Goal: Task Accomplishment & Management: Manage account settings

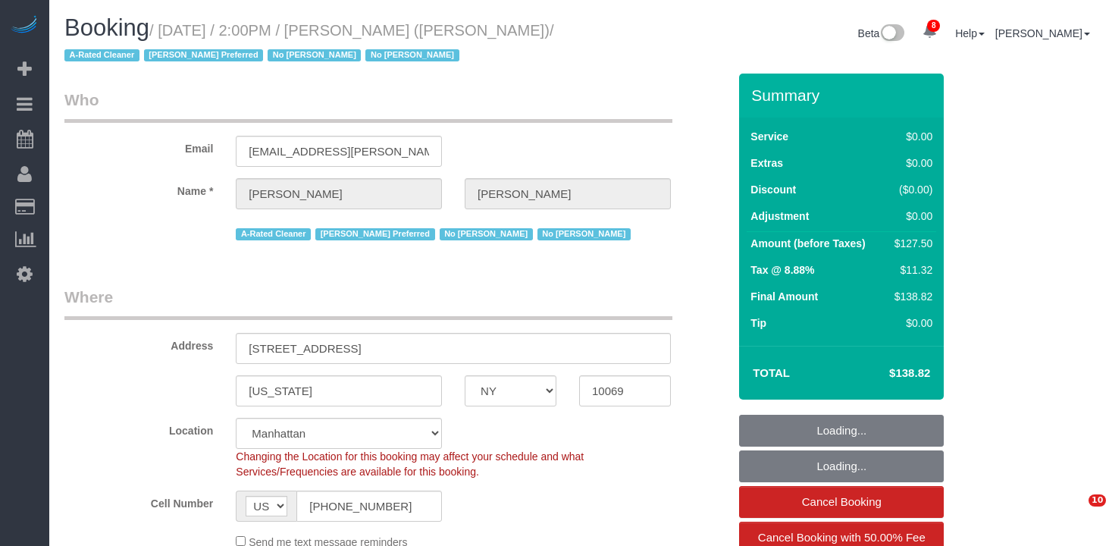
select select "NY"
select select "number:89"
select select "number:90"
select select "number:15"
select select "number:6"
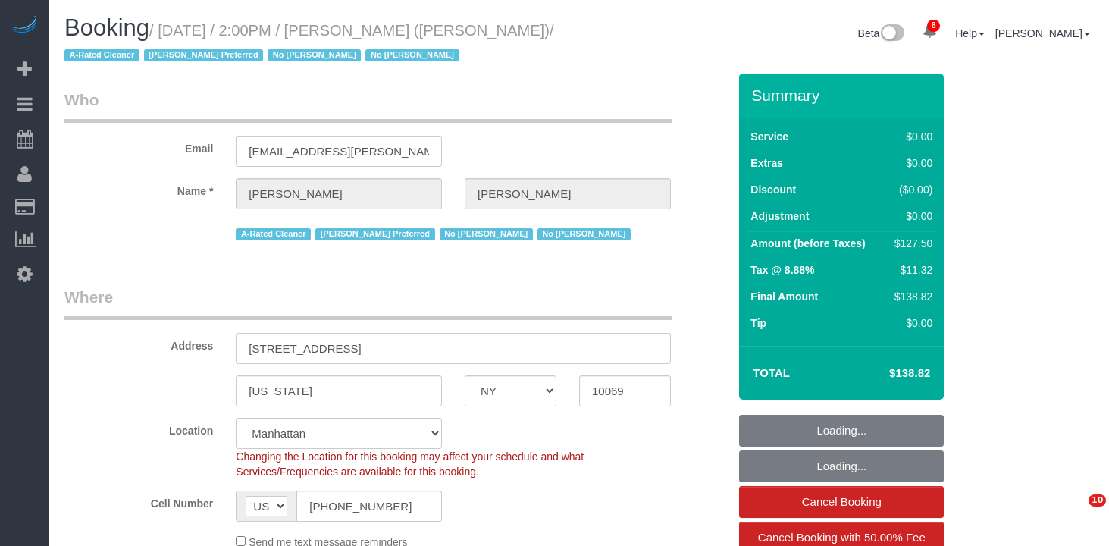
select select "object:1393"
select select "spot1"
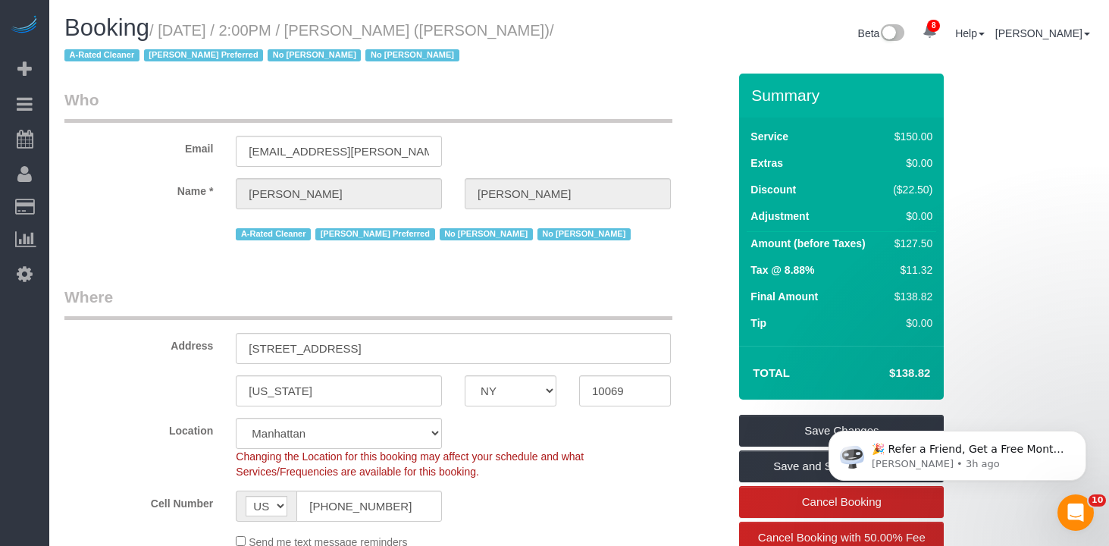
click at [541, 45] on h1 "Booking / August 14, 2025 / 2:00PM / Yannil Gonzalez (Cooley) / A-Rated Cleaner…" at bounding box center [315, 41] width 503 height 52
drag, startPoint x: 533, startPoint y: 36, endPoint x: 171, endPoint y: 39, distance: 362.4
click at [171, 39] on small "/ August 14, 2025 / 2:00PM / Yannil Gonzalez (Cooley) / A-Rated Cleaner Berdina…" at bounding box center [309, 43] width 490 height 42
copy small "August 14, 2025 / 2:00PM / Yannil Gonzalez (Cooley)"
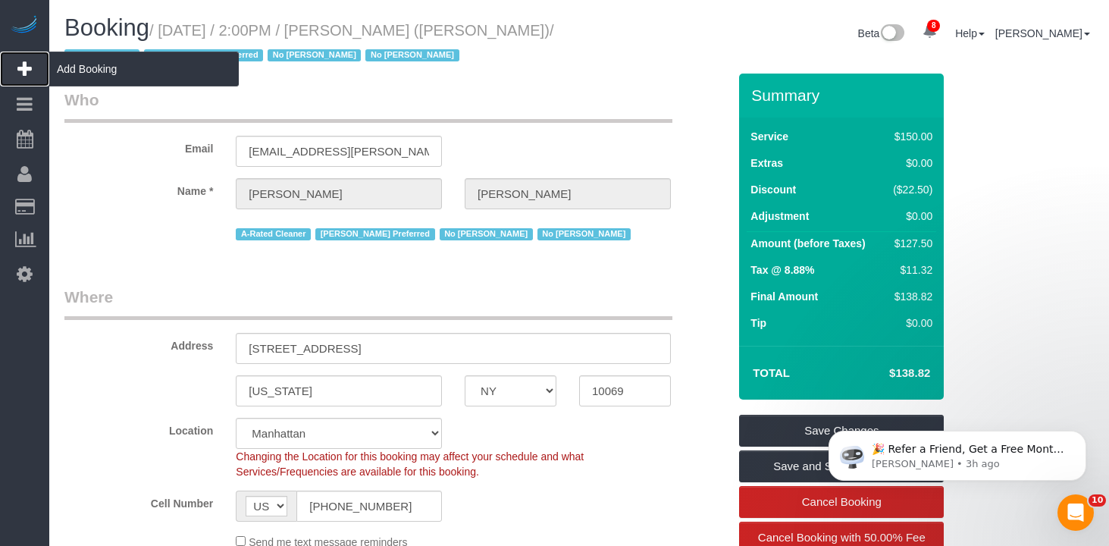
click at [146, 75] on span "Add Booking" at bounding box center [144, 69] width 190 height 35
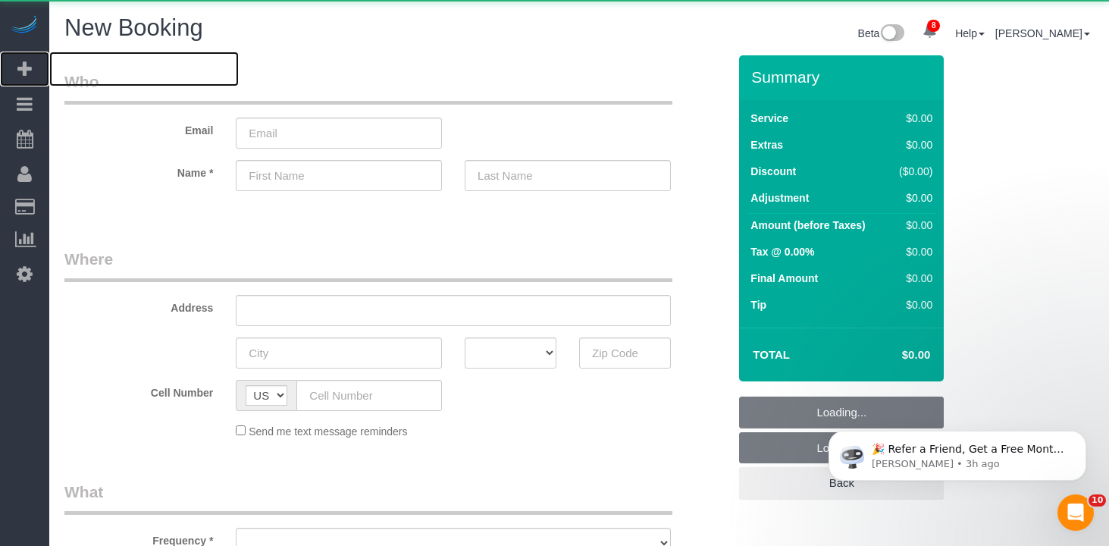
select select "number:89"
select select "number:90"
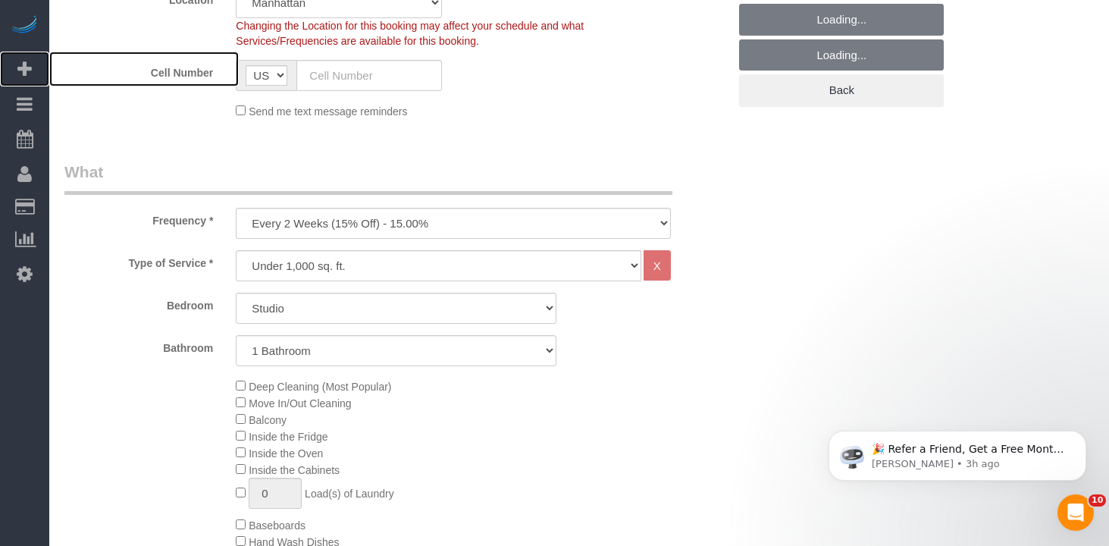
scroll to position [535, 0]
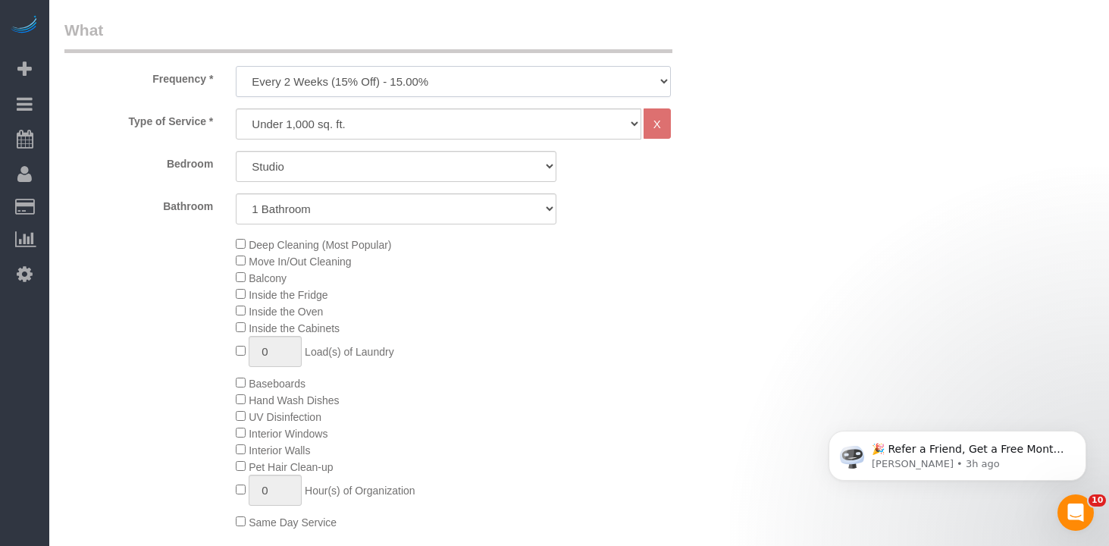
click at [302, 85] on select "One Time Weekly (20% Off) - 20.00% Every 2 Weeks (15% Off) - 15.00% Every 4 Wee…" at bounding box center [453, 81] width 435 height 31
select select "object:2782"
click at [236, 66] on select "One Time Weekly (20% Off) - 20.00% Every 2 Weeks (15% Off) - 15.00% Every 4 Wee…" at bounding box center [453, 81] width 435 height 31
click at [243, 248] on span "Deep Cleaning (Most Popular)" at bounding box center [313, 245] width 155 height 12
click at [196, 318] on div "Deep Cleaning (Most Popular) Move In/Out Cleaning Balcony Inside the Fridge Ins…" at bounding box center [396, 383] width 686 height 294
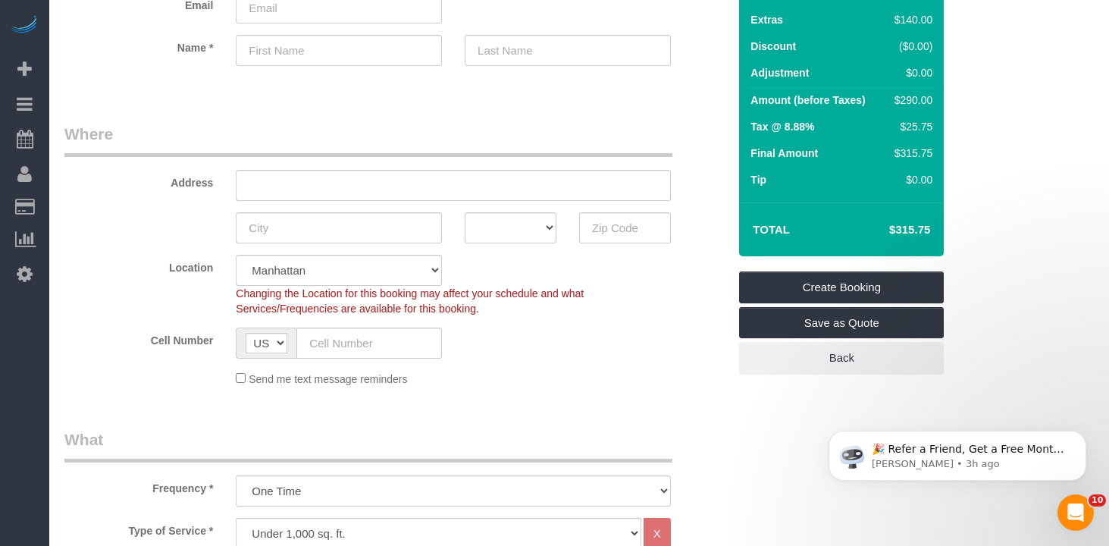
scroll to position [0, 0]
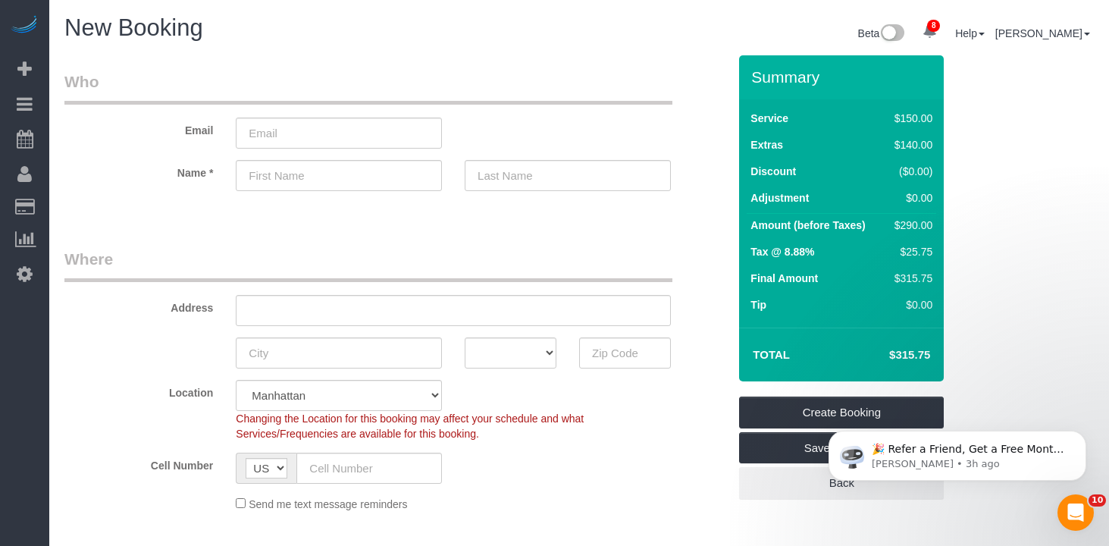
click at [240, 260] on legend "Where" at bounding box center [368, 265] width 608 height 34
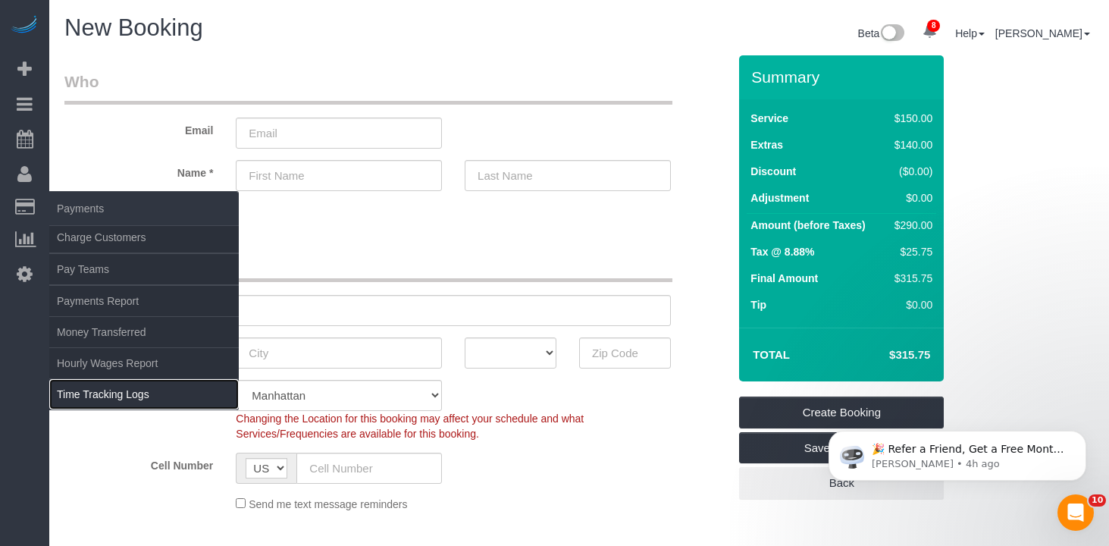
click at [143, 394] on link "Time Tracking Logs" at bounding box center [144, 394] width 190 height 30
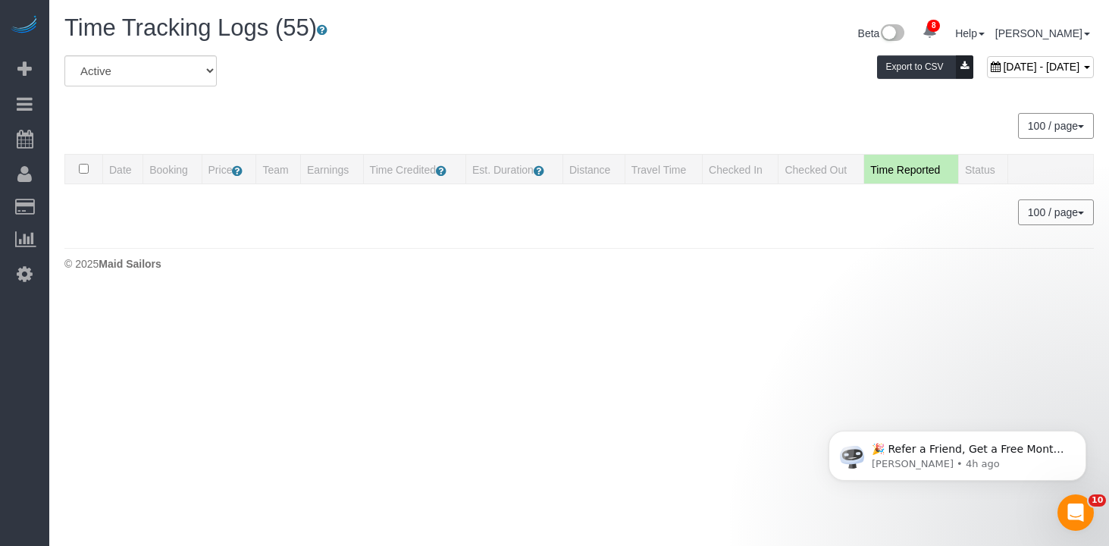
click at [428, 81] on div "August 14, 2025 - August 14, 2025 Export to CSV" at bounding box center [754, 70] width 701 height 30
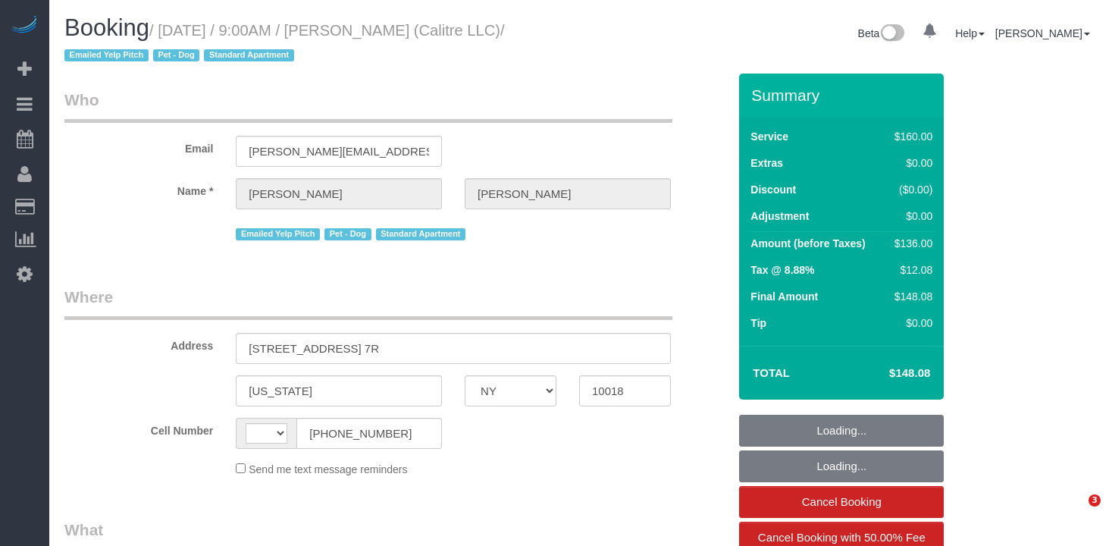
select select "NY"
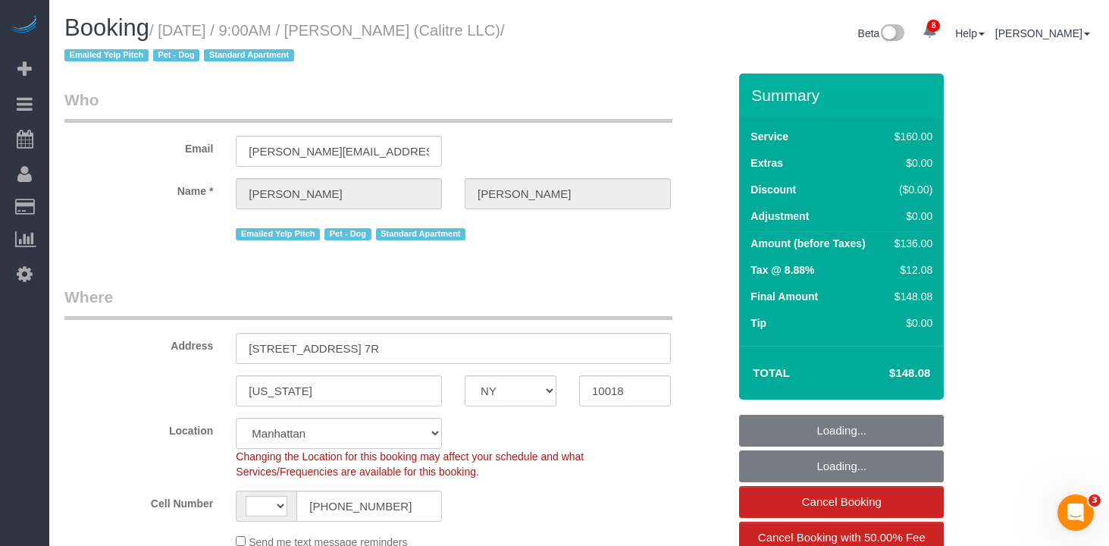
select select "object:596"
select select "string:stripe-pm_1Qmg0G4VGloSiKo7r9f1vLui"
select select "string:[GEOGRAPHIC_DATA]"
select select "spot1"
select select "number:89"
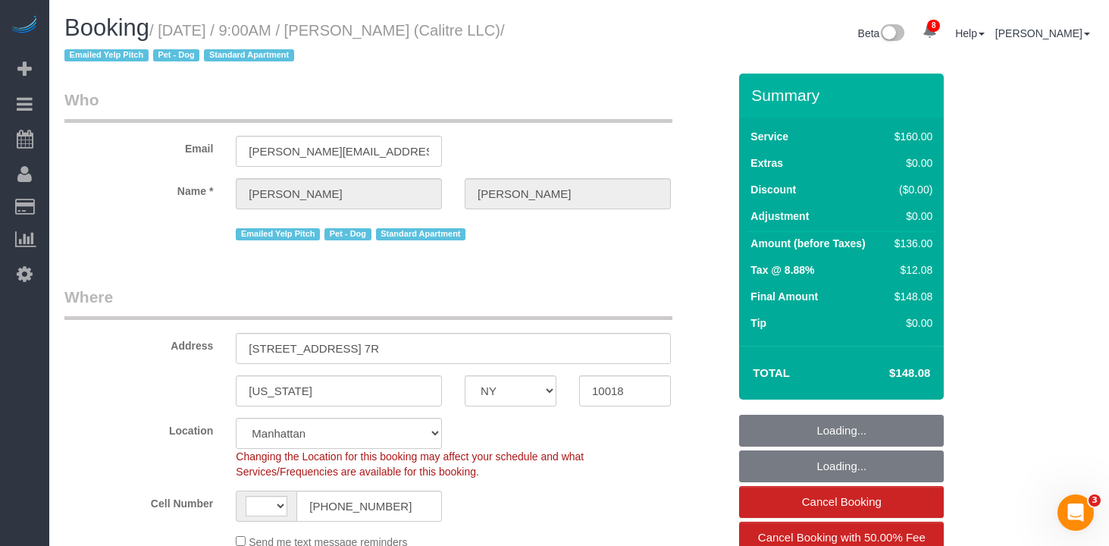
select select "number:90"
select select "number:13"
select select "number:6"
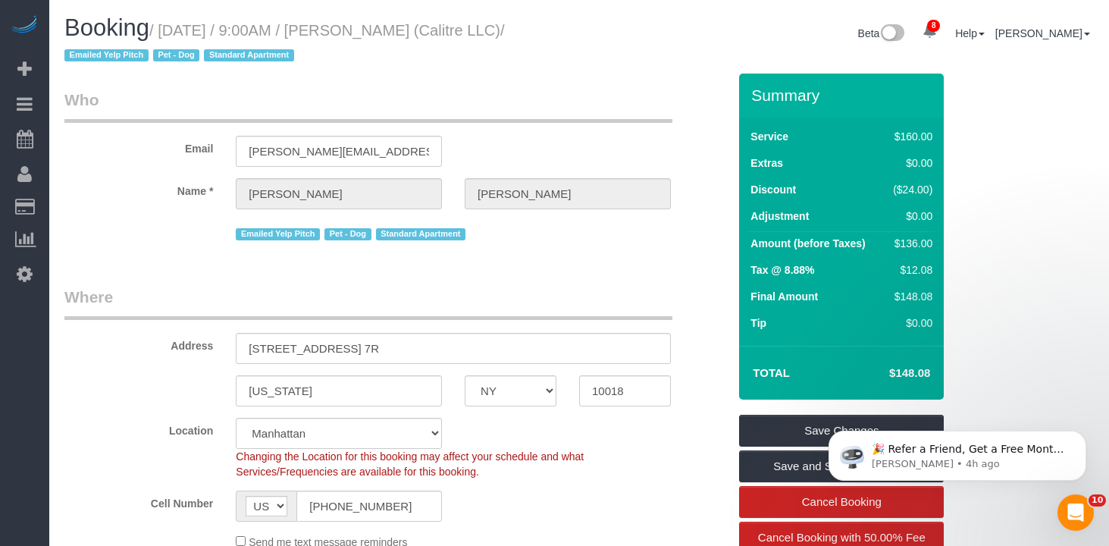
click at [441, 99] on legend "Who" at bounding box center [368, 106] width 608 height 34
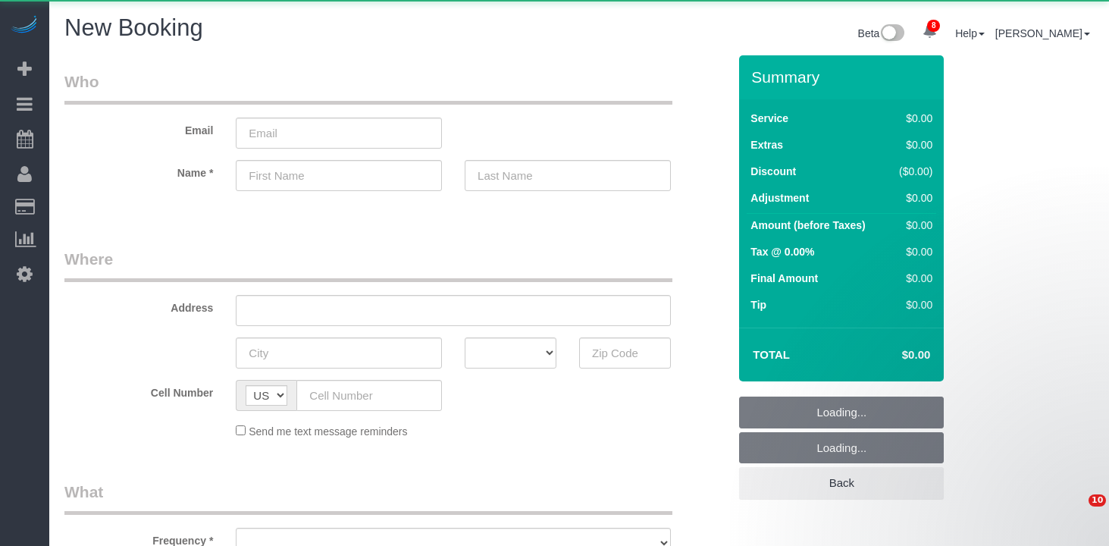
select select "number:89"
select select "number:90"
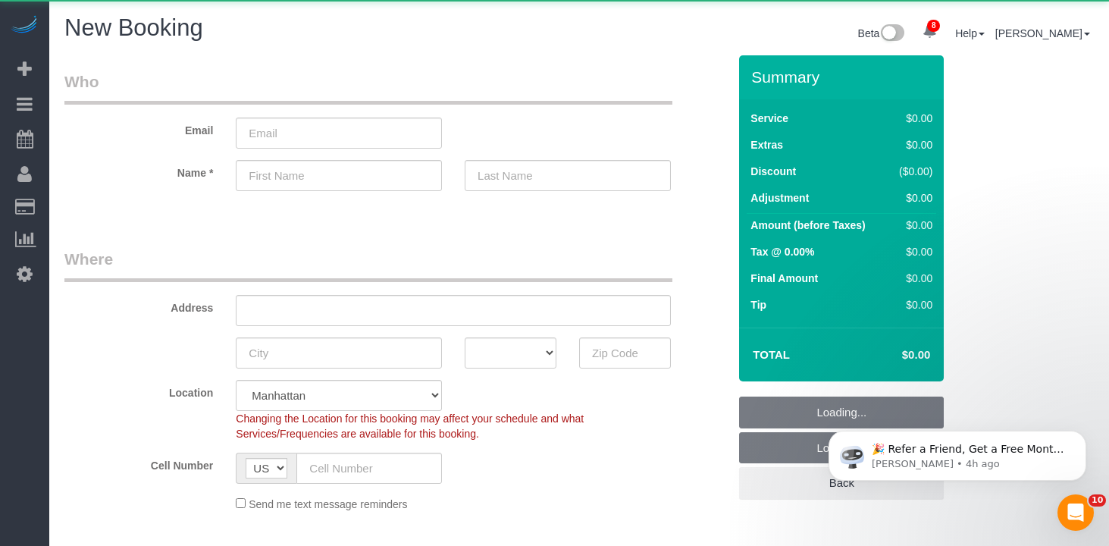
select select "object:1885"
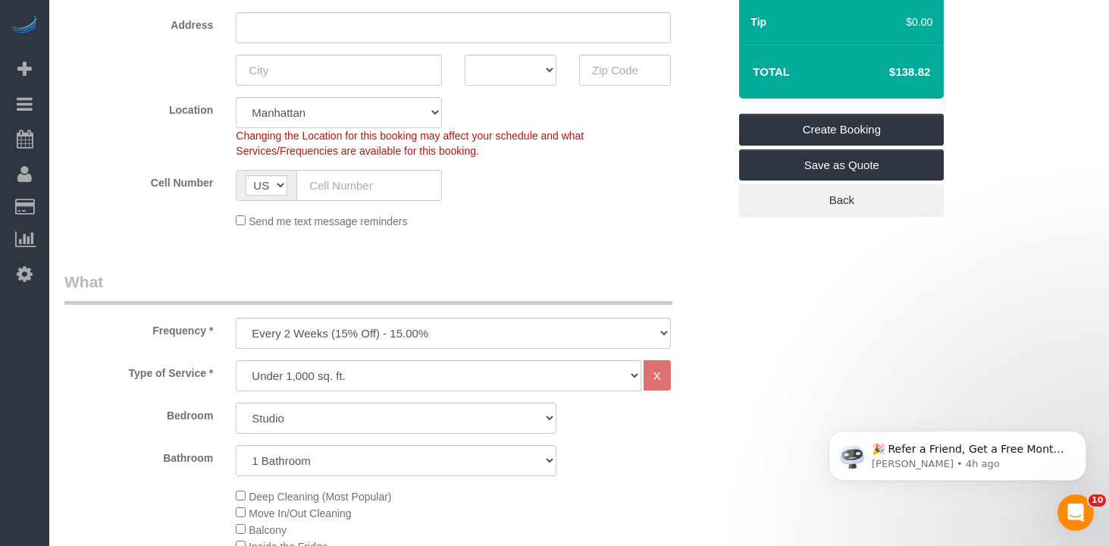
scroll to position [382, 0]
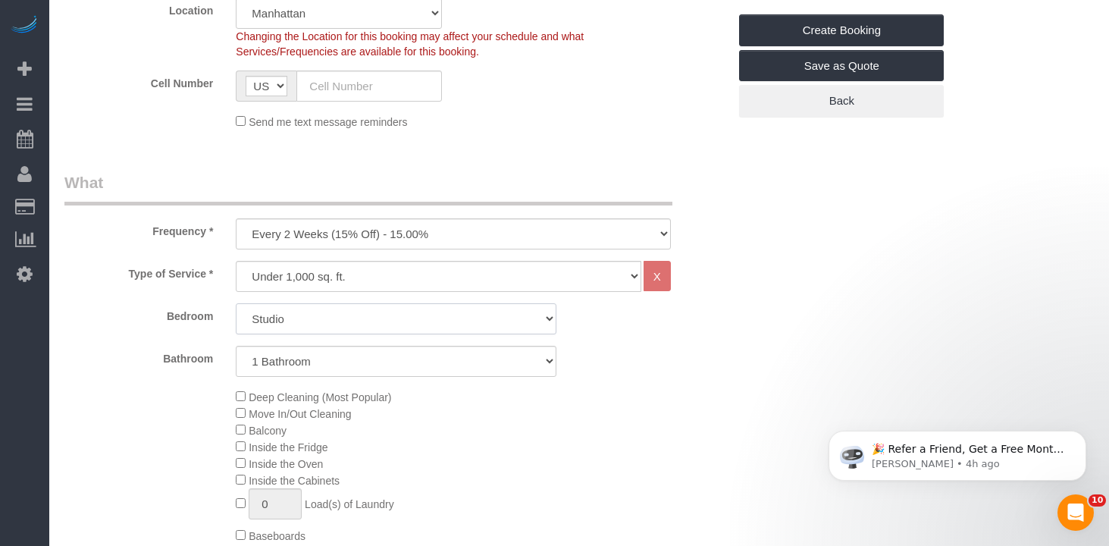
click at [307, 319] on select "Studio 1 Bedroom 2 Bedrooms 3 Bedrooms" at bounding box center [396, 318] width 321 height 31
select select "3"
click at [236, 303] on select "Studio 1 Bedroom 2 Bedrooms 3 Bedrooms" at bounding box center [396, 318] width 321 height 31
click at [312, 355] on select "1 Bathroom 2 Bathrooms" at bounding box center [396, 361] width 321 height 31
select select "2"
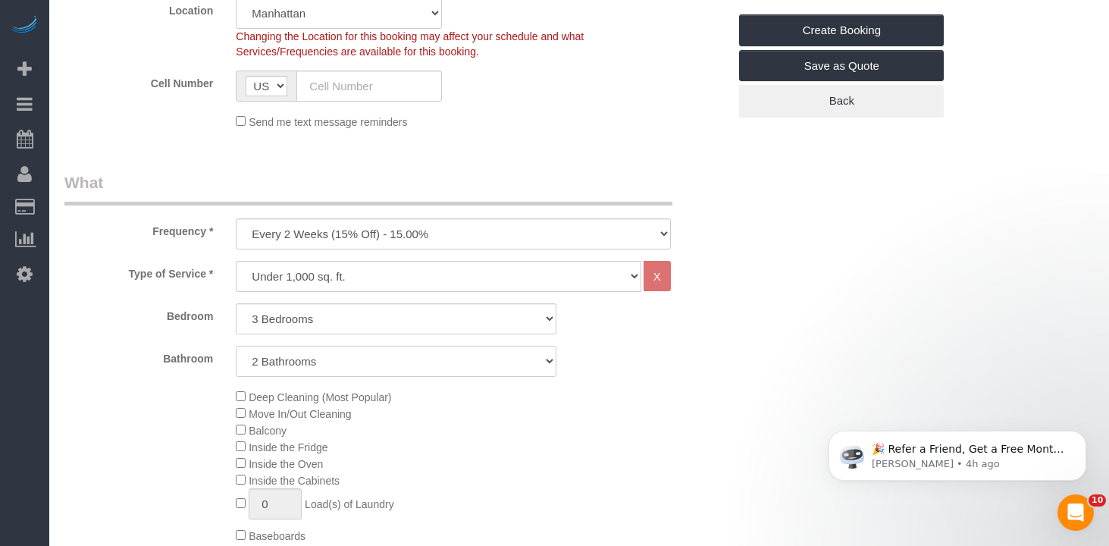
click at [236, 346] on select "1 Bathroom 2 Bathrooms" at bounding box center [396, 361] width 321 height 31
click at [391, 359] on select "1 Bathroom 2 Bathrooms" at bounding box center [396, 361] width 321 height 31
click at [500, 229] on select "One Time Weekly (20% Off) - 20.00% Every 2 Weeks (15% Off) - 15.00% Every 4 Wee…" at bounding box center [453, 233] width 435 height 31
select select "object:1886"
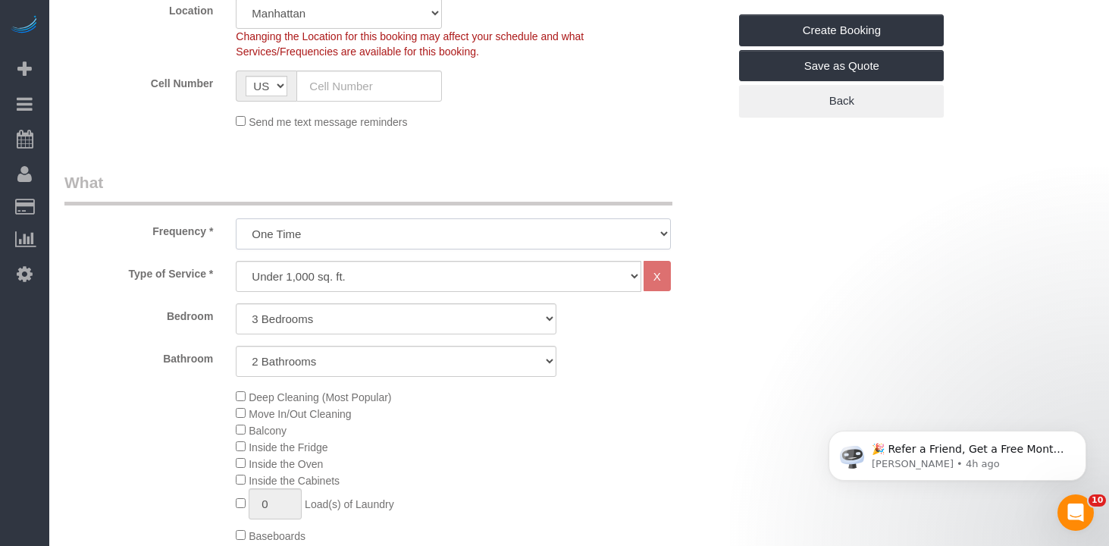
click at [236, 218] on select "One Time Weekly (20% Off) - 20.00% Every 2 Weeks (15% Off) - 15.00% Every 4 Wee…" at bounding box center [453, 233] width 435 height 31
click at [281, 314] on select "Studio 1 Bedroom 2 Bedrooms 3 Bedrooms" at bounding box center [396, 318] width 321 height 31
select select "1"
click at [236, 303] on select "Studio 1 Bedroom 2 Bedrooms 3 Bedrooms" at bounding box center [396, 318] width 321 height 31
click at [274, 361] on select "1 Bathroom 2 Bathrooms" at bounding box center [396, 361] width 321 height 31
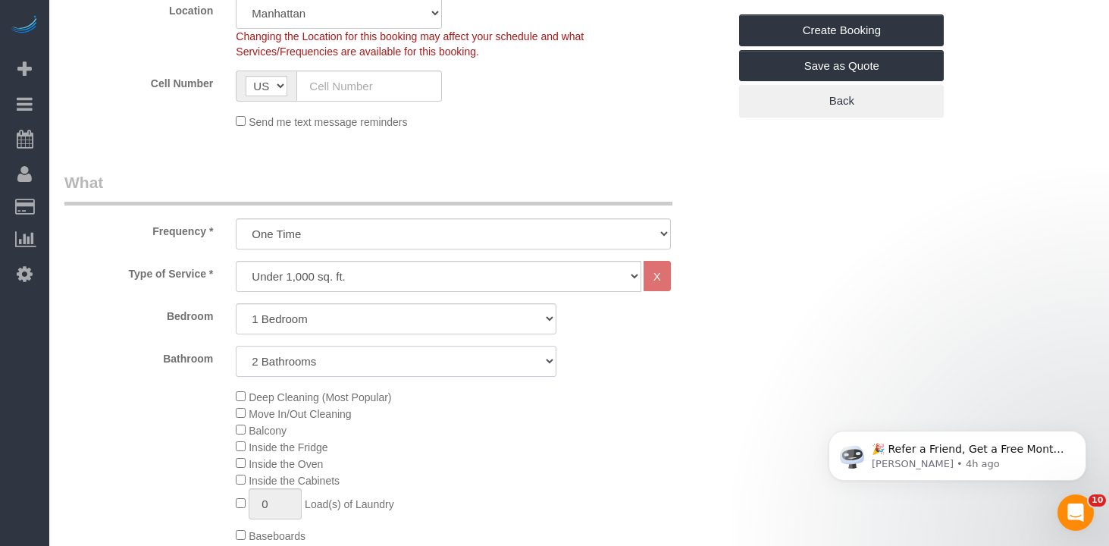
select select "1"
click at [236, 346] on select "1 Bathroom 2 Bathrooms" at bounding box center [396, 361] width 321 height 31
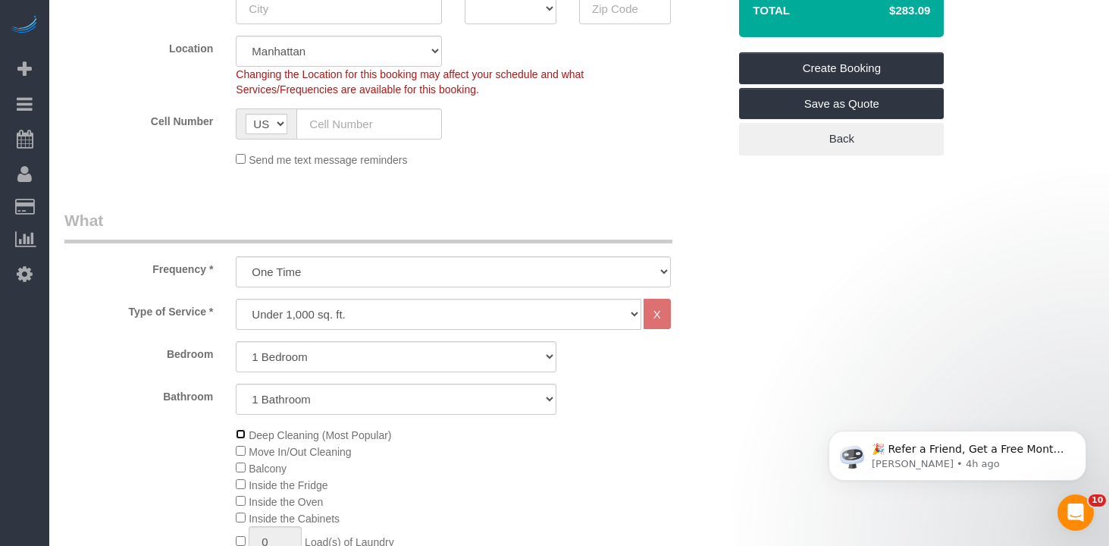
scroll to position [453, 0]
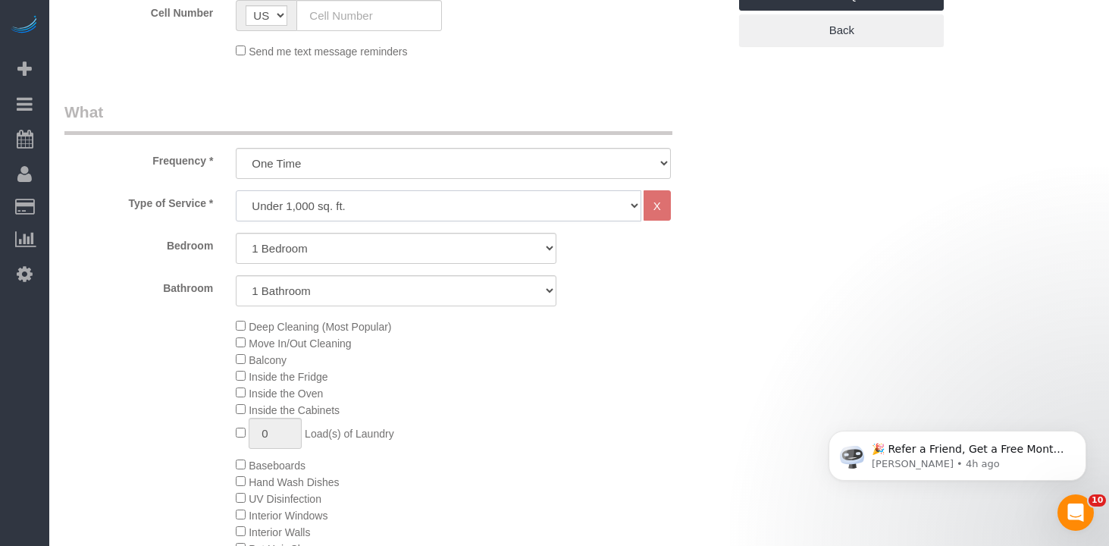
click at [322, 215] on select "Under 1,000 sq. ft. 1,001 - 1,500 sq. ft. 1,500+ sq. ft. Custom Cleaning Office…" at bounding box center [439, 205] width 406 height 31
select select "212"
click at [236, 190] on select "Under 1,000 sq. ft. 1,001 - 1,500 sq. ft. 1,500+ sq. ft. Custom Cleaning Office…" at bounding box center [439, 205] width 406 height 31
select select "2"
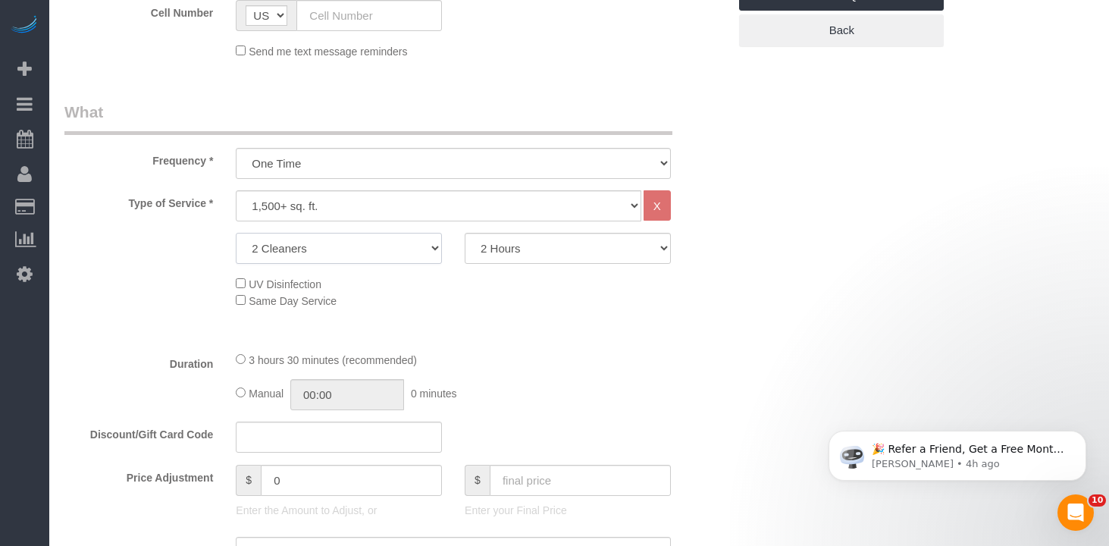
click at [328, 252] on select "2 Cleaners 3 Cleaners 4 Cleaners 5 Cleaners" at bounding box center [339, 248] width 206 height 31
click at [490, 245] on select "2 Hours 2.5 Hours 3 Hours 3.5 Hours 4 Hours 4.5 Hours 5 Hours 5.5 Hours 6 Hours…" at bounding box center [568, 248] width 206 height 31
select select "360"
click at [465, 233] on select "2 Hours 2.5 Hours 3 Hours 3.5 Hours 4 Hours 4.5 Hours 5 Hours 5.5 Hours 6 Hours…" at bounding box center [568, 248] width 206 height 31
click at [597, 362] on div "2 hours 0 minutes (recommended)" at bounding box center [453, 359] width 435 height 17
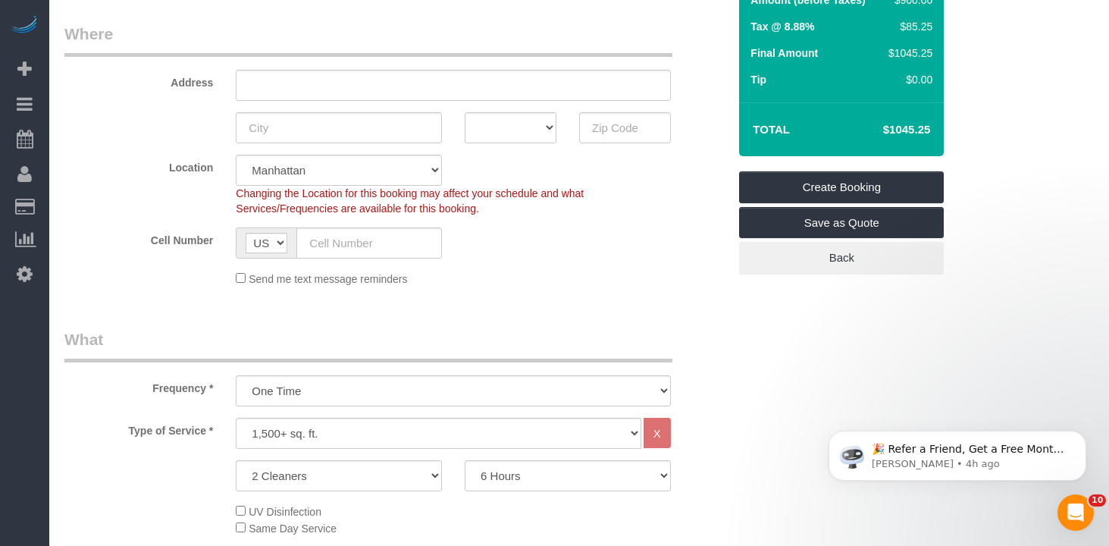
scroll to position [306, 0]
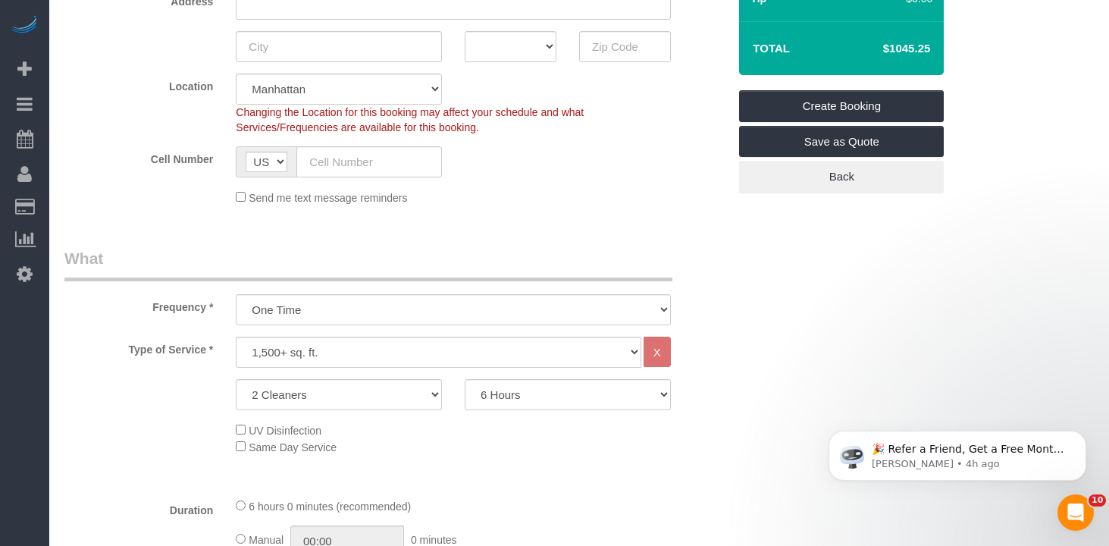
click at [359, 412] on div "Type of Service * Under 1,000 sq. ft. 1,001 - 1,500 sq. ft. 1,500+ sq. ft. Cust…" at bounding box center [395, 411] width 663 height 149
click at [360, 390] on select "2 Cleaners 3 Cleaners 4 Cleaners 5 Cleaners" at bounding box center [339, 394] width 206 height 31
select select "3"
click at [236, 379] on select "2 Cleaners 3 Cleaners 4 Cleaners 5 Cleaners" at bounding box center [339, 394] width 206 height 31
click at [320, 313] on select "One Time Weekly (20% Off) - 20.00% Every 2 Weeks (15% Off) - 15.00% Every 4 Wee…" at bounding box center [453, 309] width 435 height 31
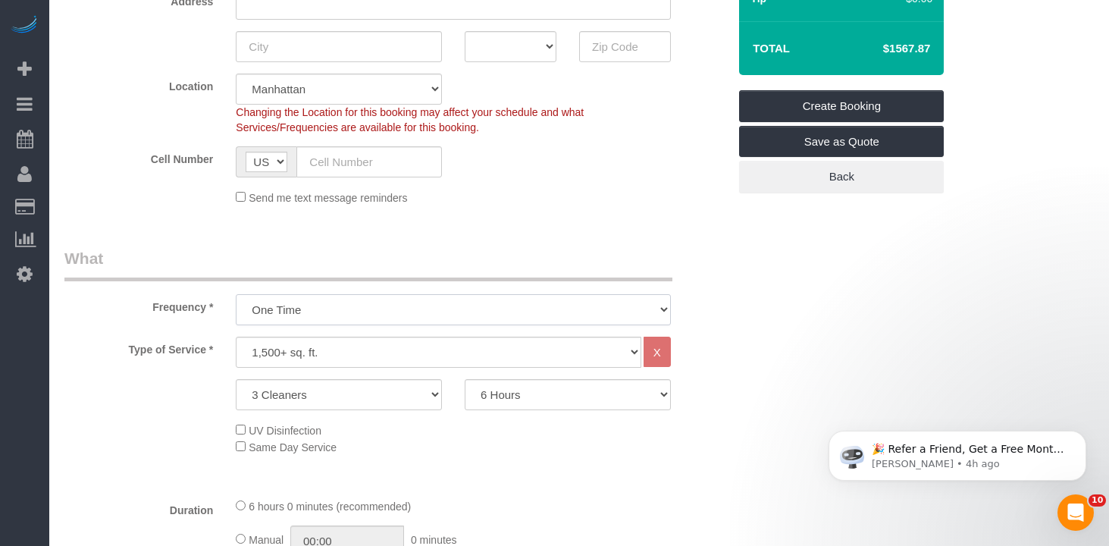
select select "object:1887"
click at [236, 294] on select "One Time Weekly (20% Off) - 20.00% Every 2 Weeks (15% Off) - 15.00% Every 4 Wee…" at bounding box center [453, 309] width 435 height 31
click at [353, 390] on select "2 Cleaners 3 Cleaners 4 Cleaners 5 Cleaners" at bounding box center [339, 394] width 206 height 31
select select "2"
click at [236, 379] on select "2 Cleaners 3 Cleaners 4 Cleaners 5 Cleaners" at bounding box center [339, 394] width 206 height 31
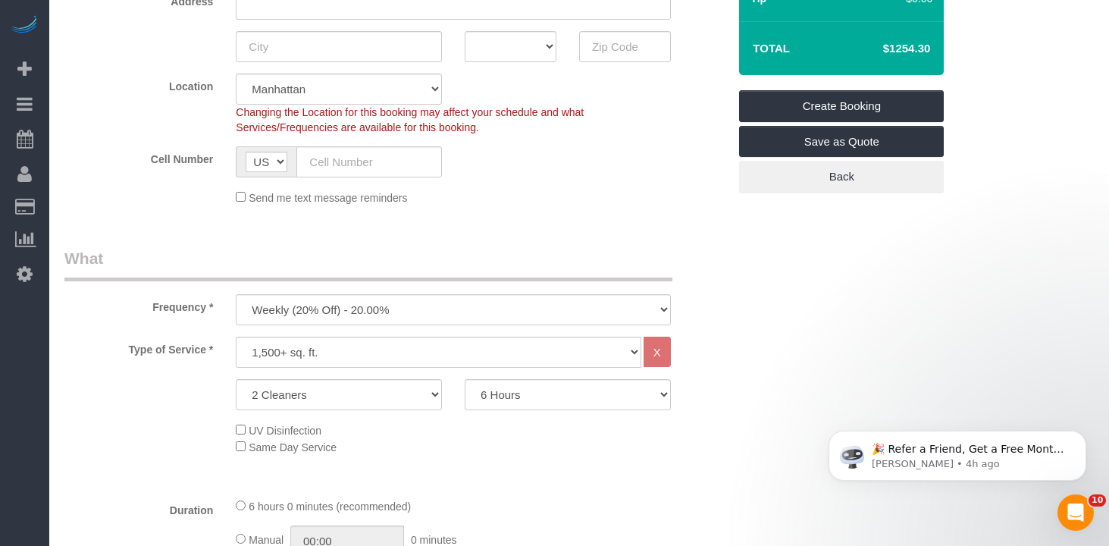
click at [724, 371] on div "Type of Service * Under 1,000 sq. ft. 1,001 - 1,500 sq. ft. 1,500+ sq. ft. Cust…" at bounding box center [395, 411] width 663 height 149
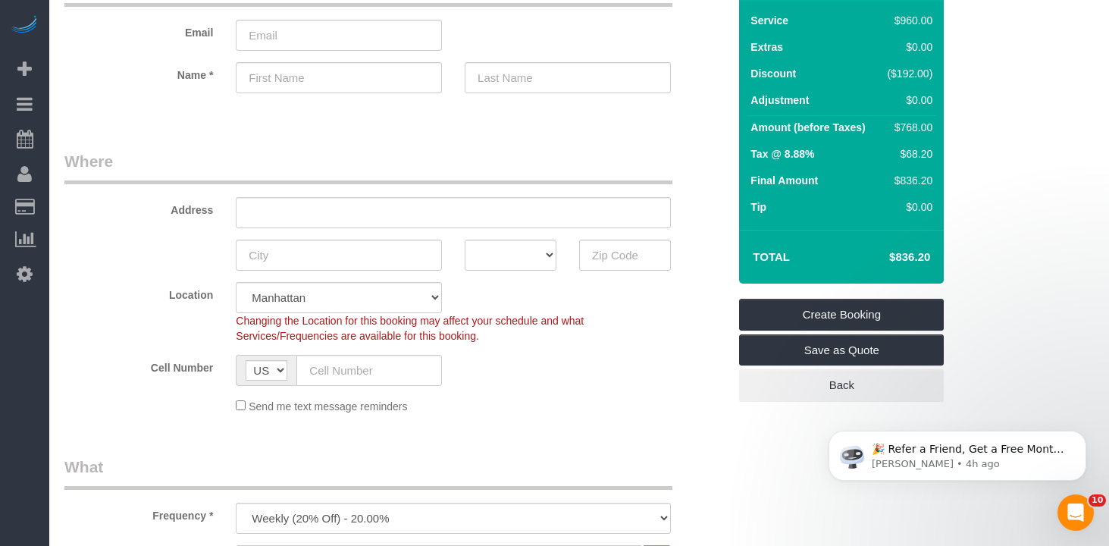
scroll to position [0, 0]
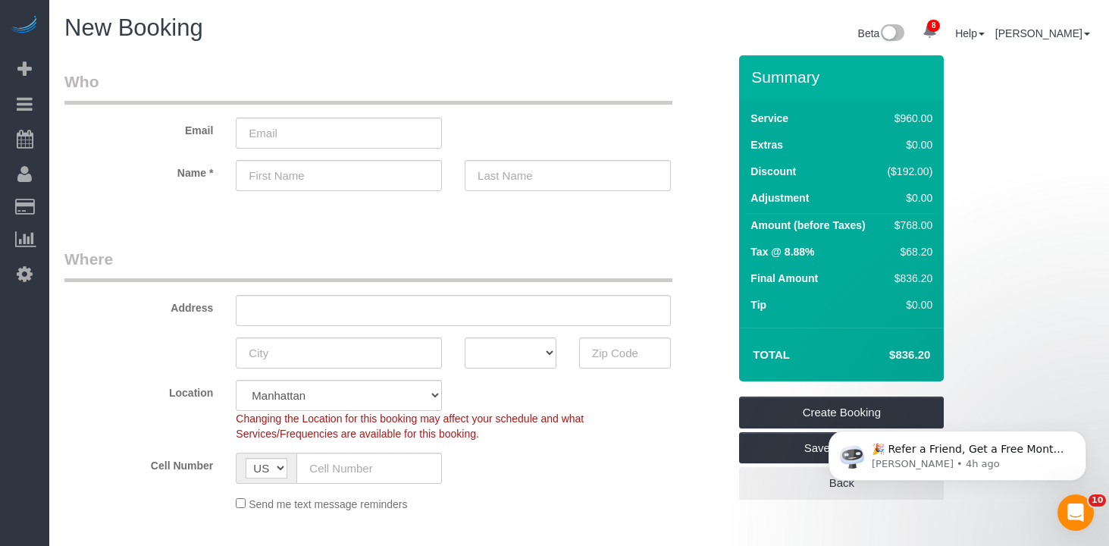
click at [487, 84] on legend "Who" at bounding box center [368, 88] width 608 height 34
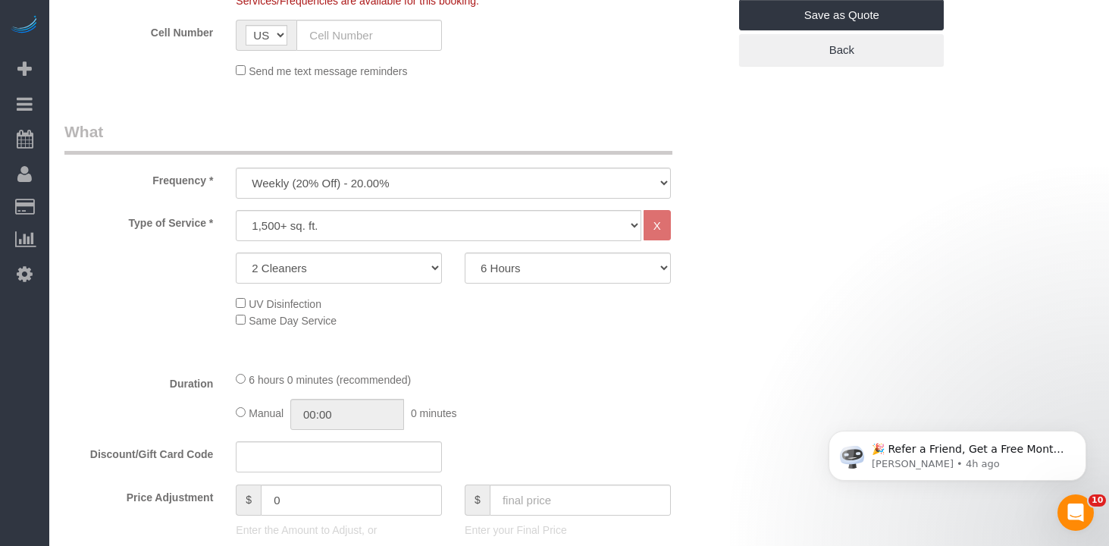
scroll to position [475, 0]
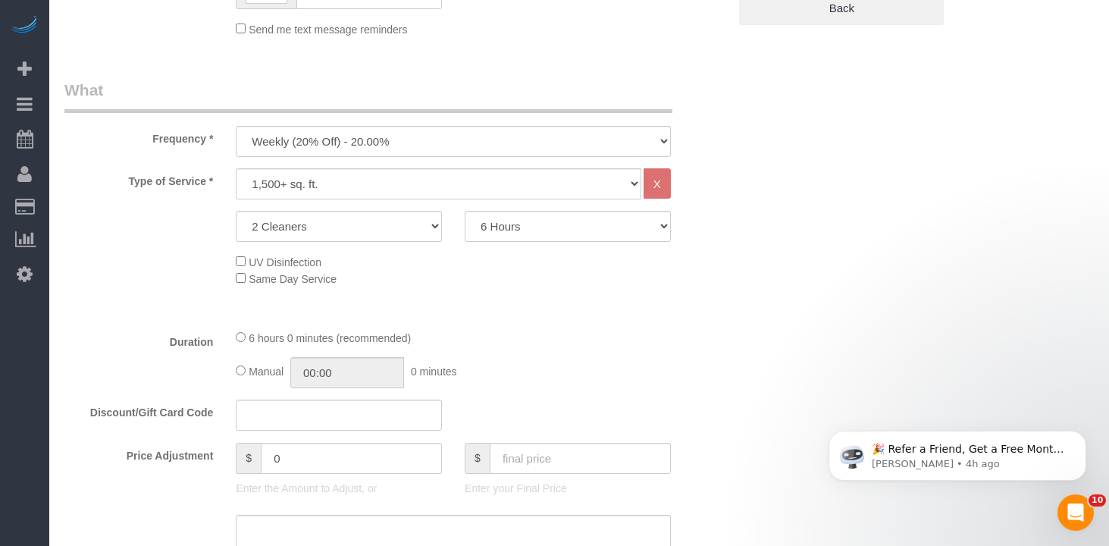
click at [726, 315] on div "Type of Service * Under 1,000 sq. ft. 1,001 - 1,500 sq. ft. 1,500+ sq. ft. Cust…" at bounding box center [395, 242] width 663 height 149
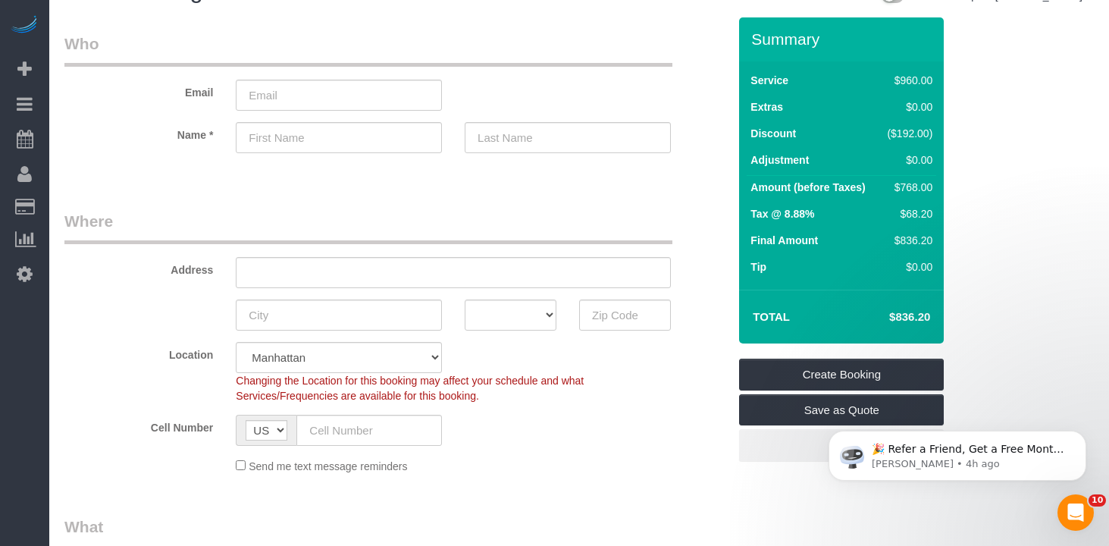
scroll to position [0, 0]
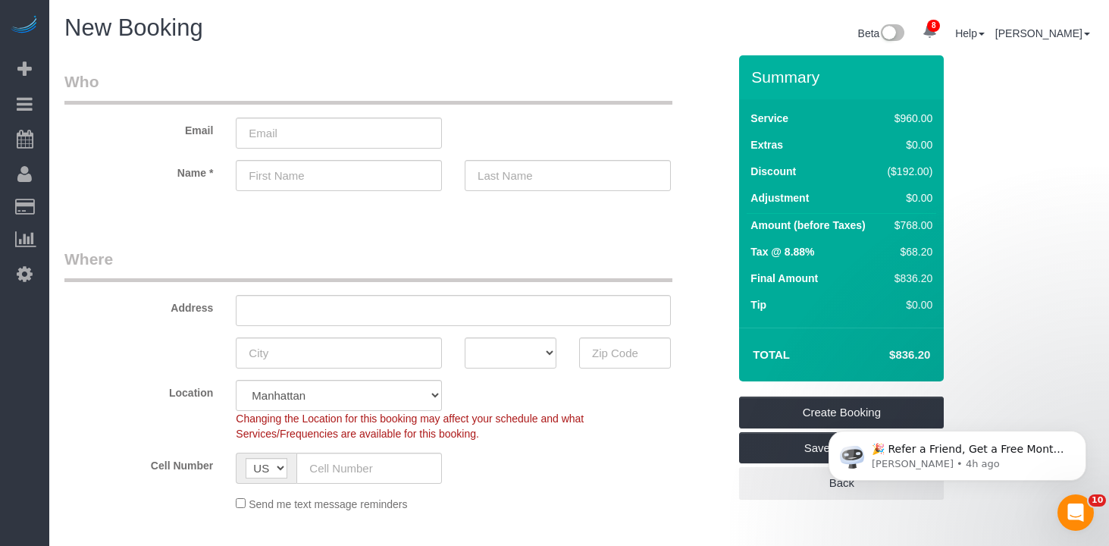
click at [534, 252] on legend "Where" at bounding box center [368, 265] width 608 height 34
click at [525, 248] on legend "Where" at bounding box center [368, 265] width 608 height 34
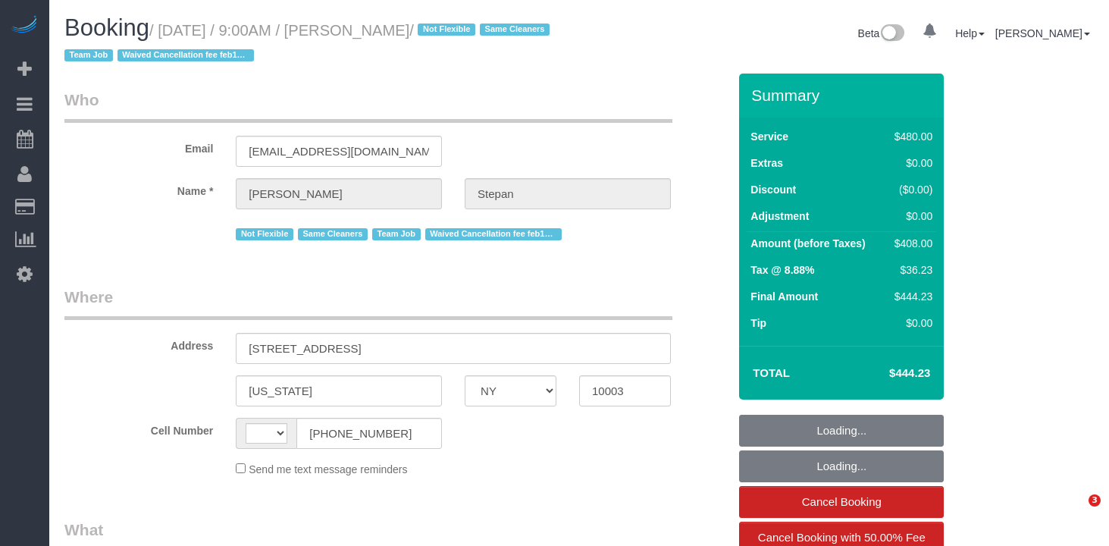
select select "NY"
select select "object:469"
select select "number:57"
select select "number:74"
select select "number:15"
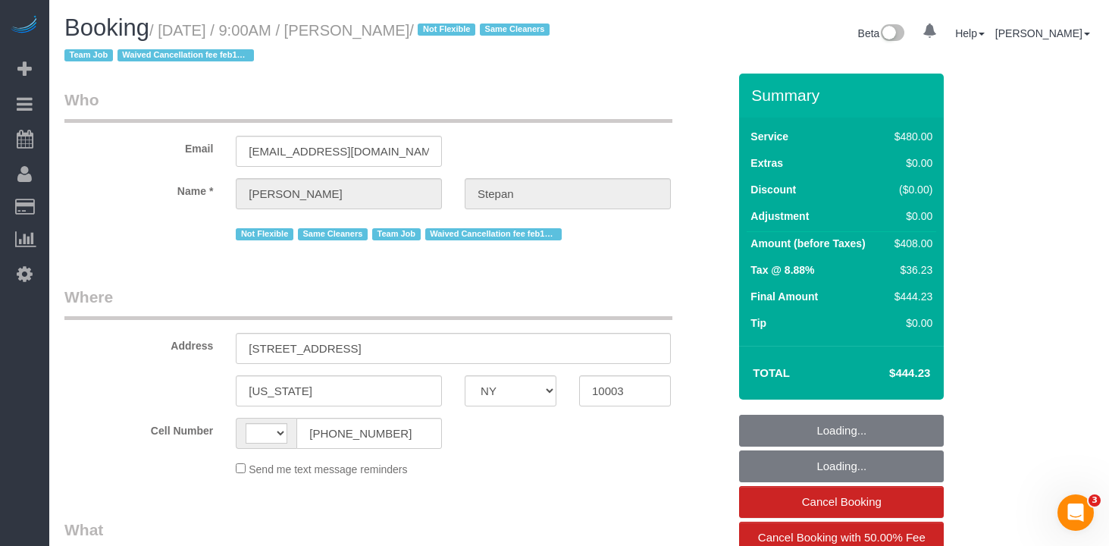
select select "number:7"
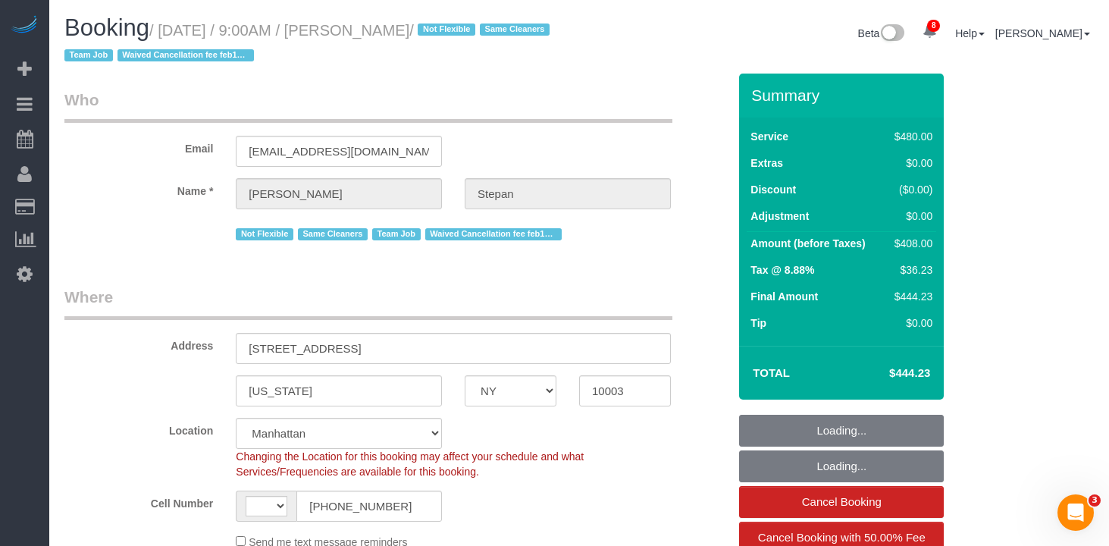
select select "object:705"
select select "string:[GEOGRAPHIC_DATA]"
select select "2"
select select "180"
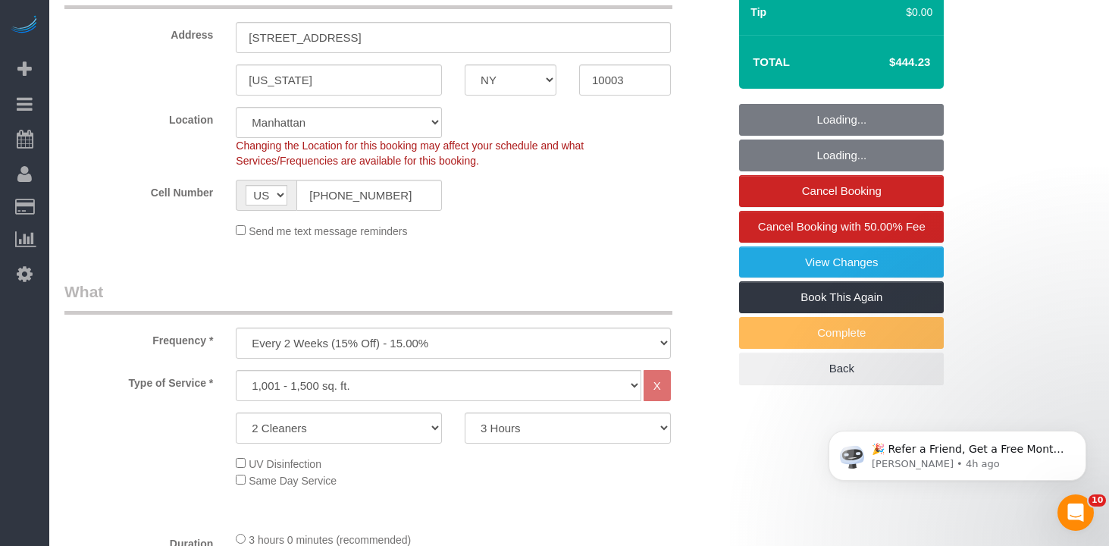
select select "spot1"
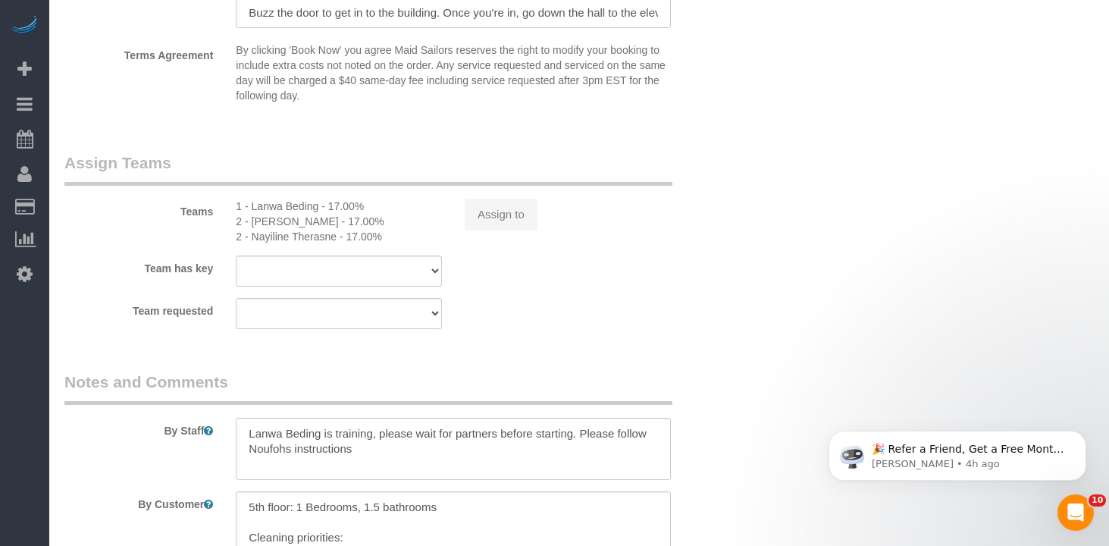
select select "string:stripe-pm_1QhXsq4VGloSiKo7q9BgUkND"
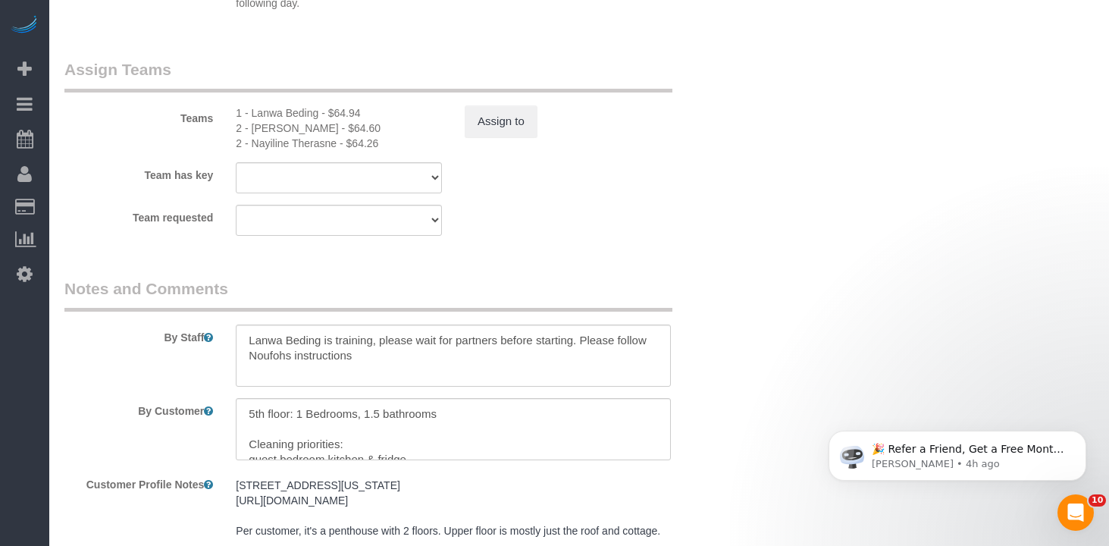
scroll to position [1961, 0]
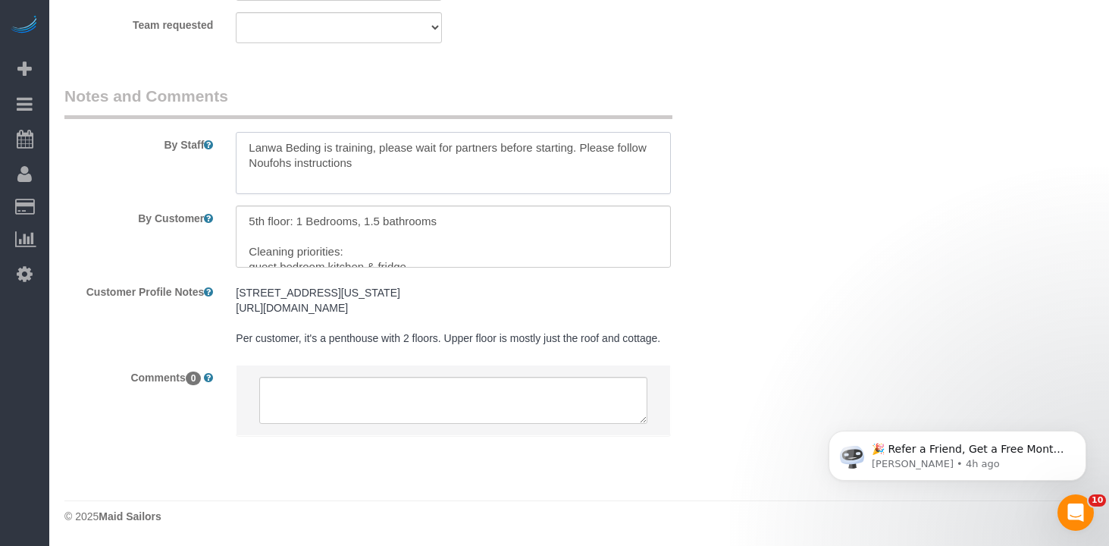
click at [341, 145] on textarea at bounding box center [453, 163] width 435 height 62
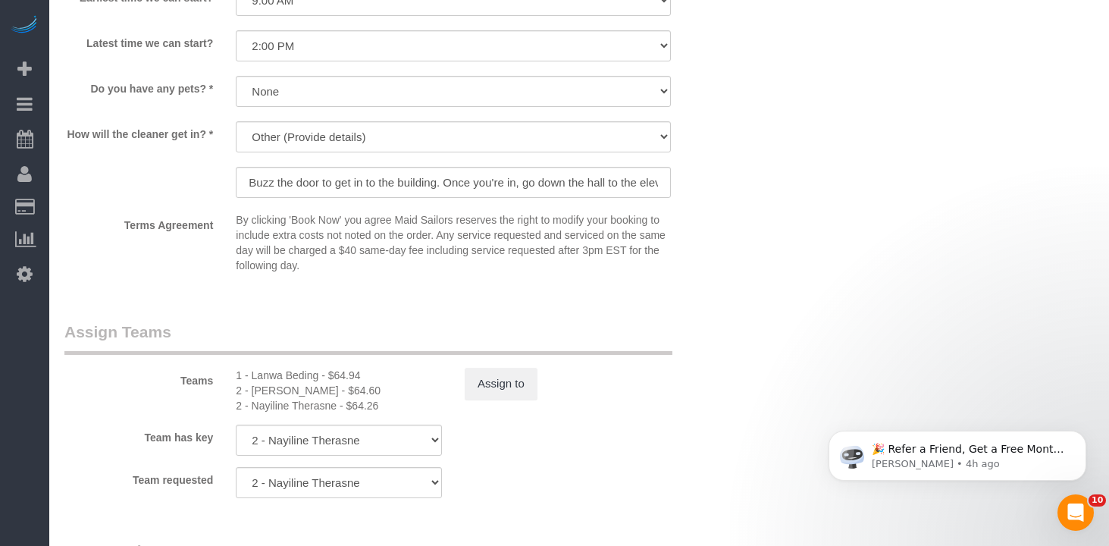
scroll to position [1440, 0]
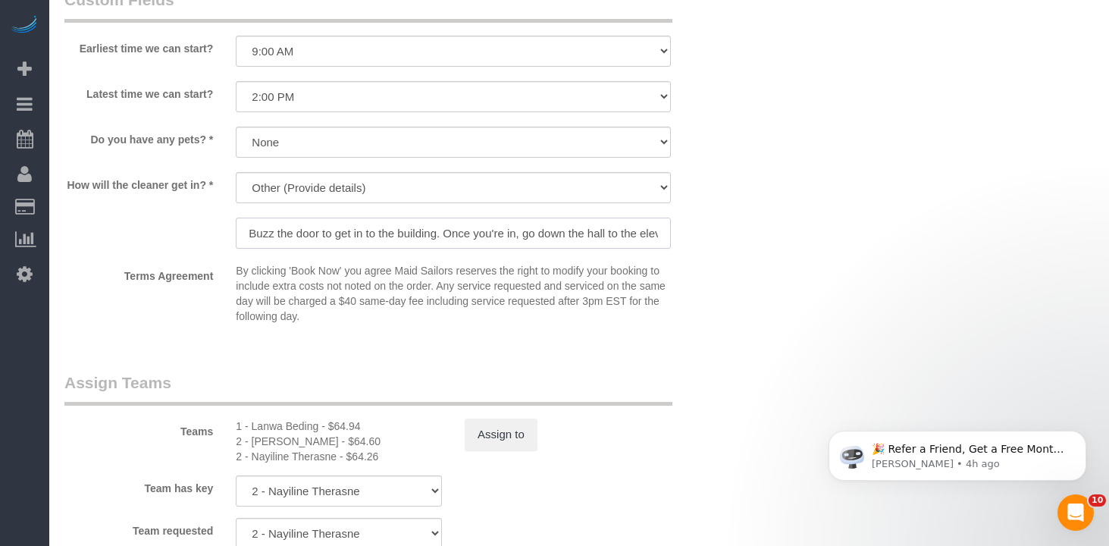
click at [403, 235] on input "Buzz the door to get in to the building. Once you're in, go down the hall to th…" at bounding box center [453, 233] width 435 height 31
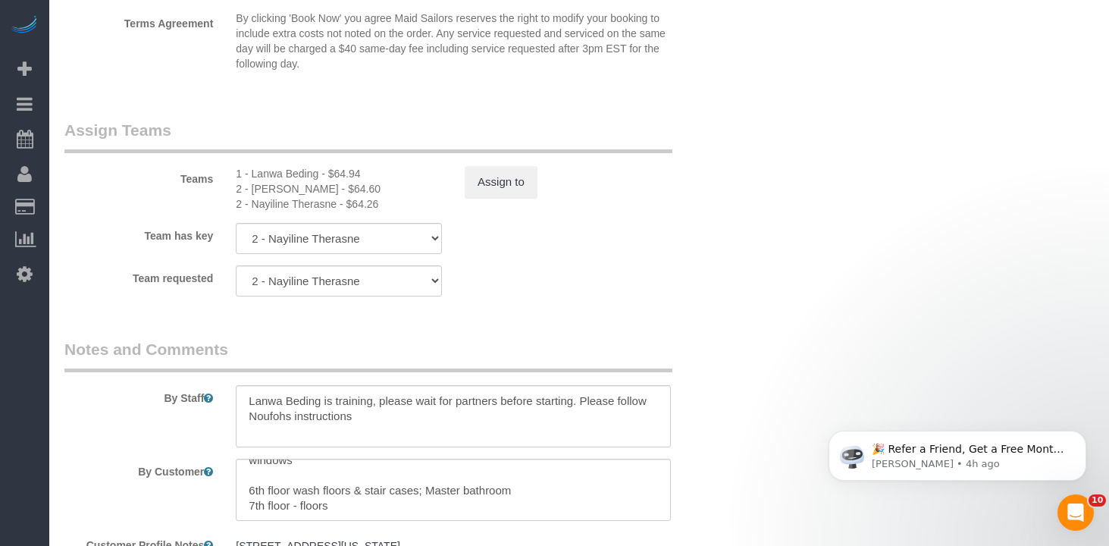
scroll to position [1757, 0]
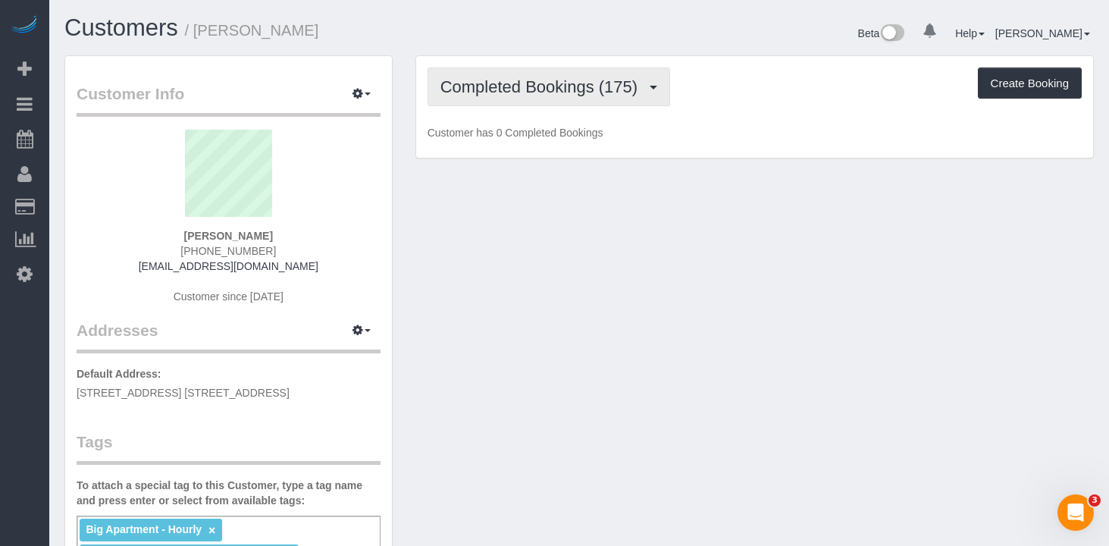
click at [599, 96] on span "Completed Bookings (175)" at bounding box center [543, 86] width 205 height 19
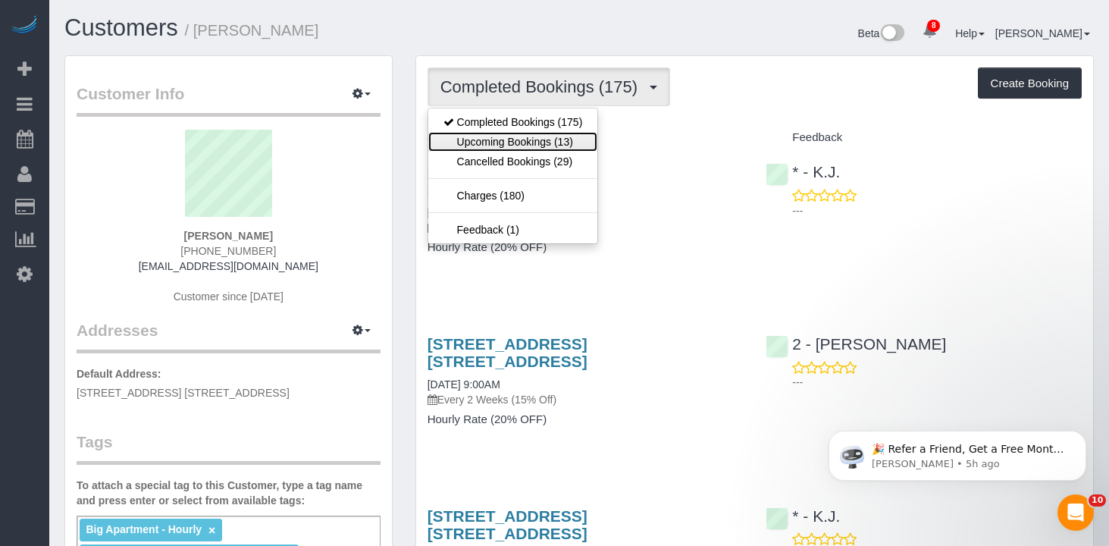
click at [558, 141] on link "Upcoming Bookings (13)" at bounding box center [513, 142] width 170 height 20
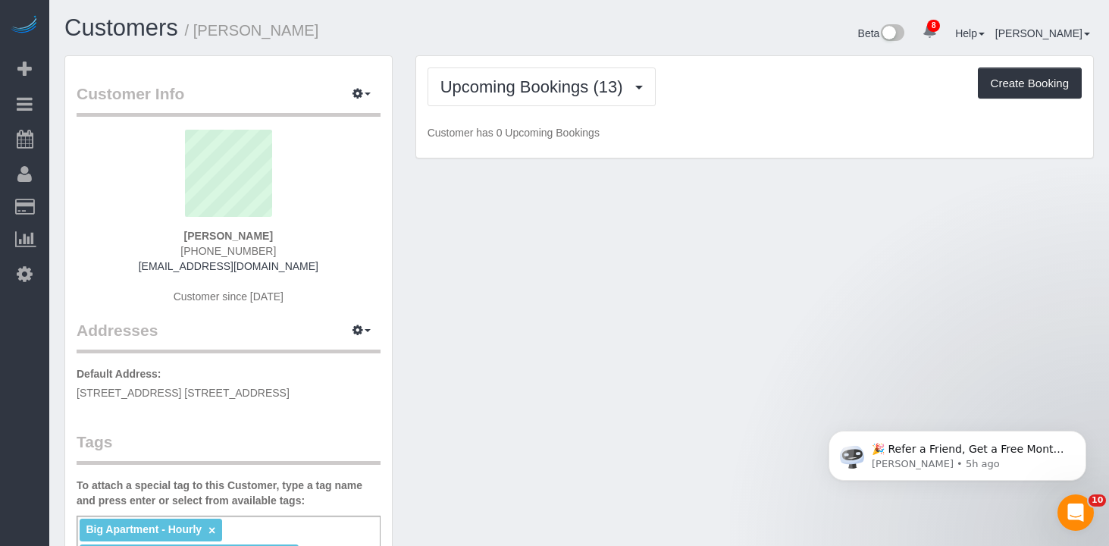
click at [850, 58] on div "Upcoming Bookings (13) Completed Bookings (175) Upcoming Bookings (13) Cancelle…" at bounding box center [754, 107] width 677 height 102
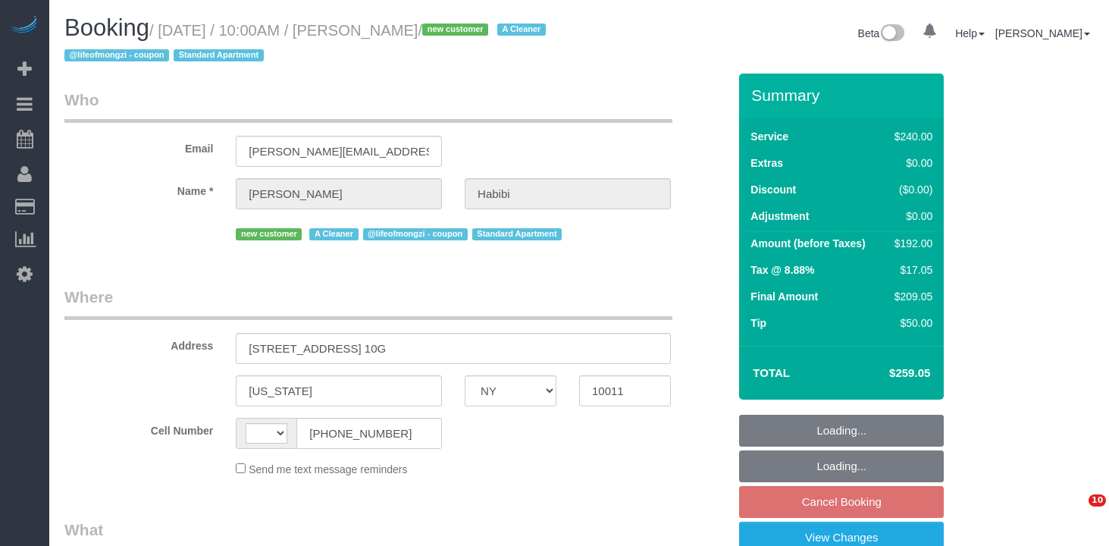
select select "NY"
select select "object:457"
select select "number:57"
select select "number:69"
select select "number:15"
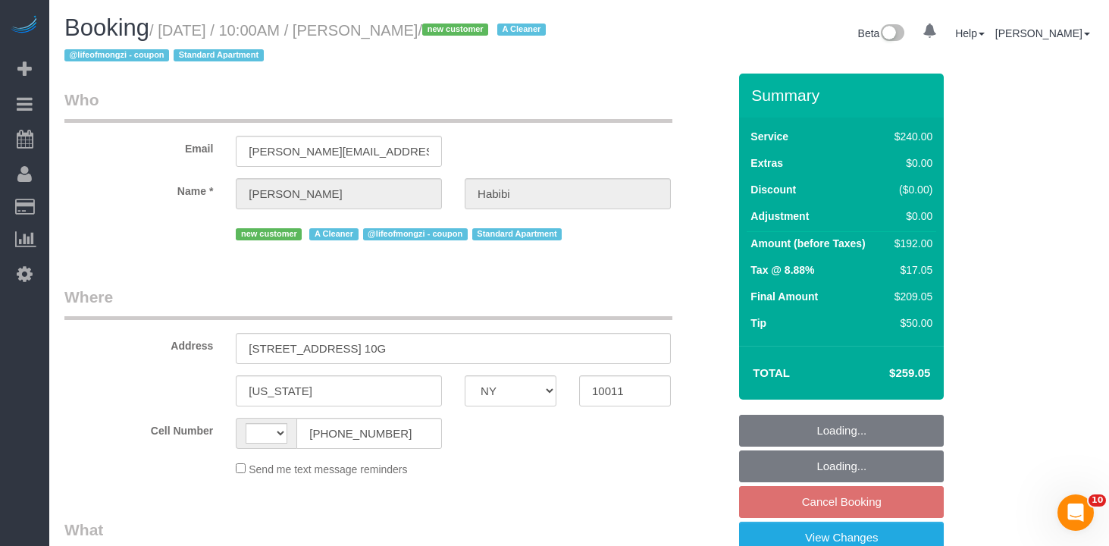
select select "number:6"
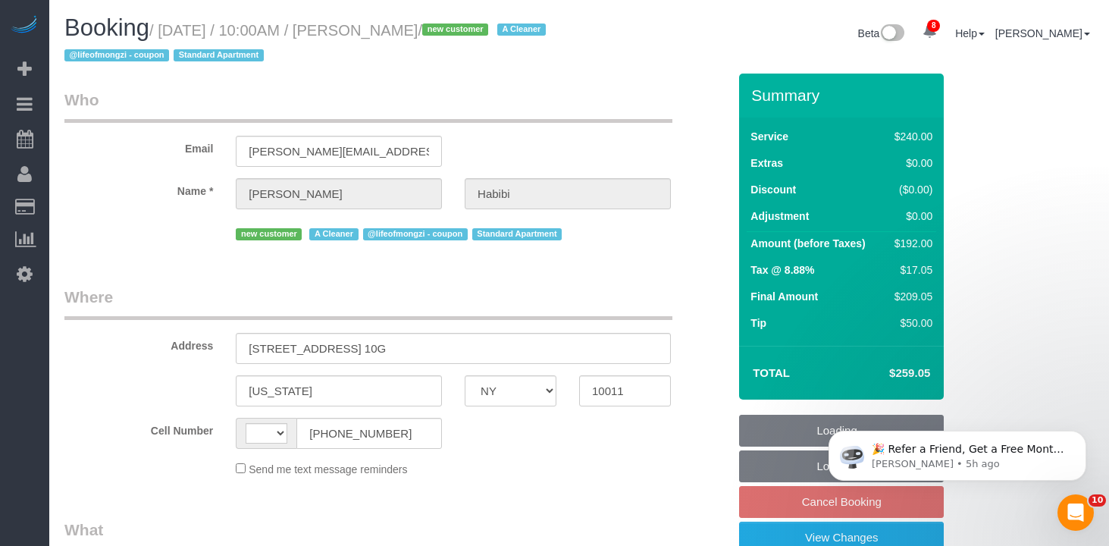
select select "string:[GEOGRAPHIC_DATA]"
select select "string:stripe-pm_1RsTME4VGloSiKo77Ibx2GkN"
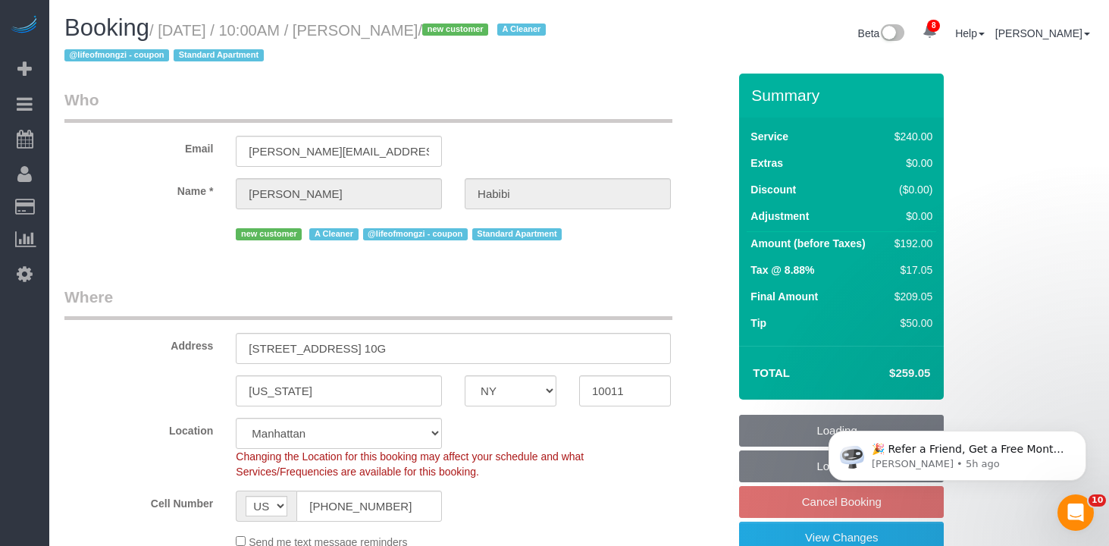
select select "object:989"
select select "180"
select select "spot3"
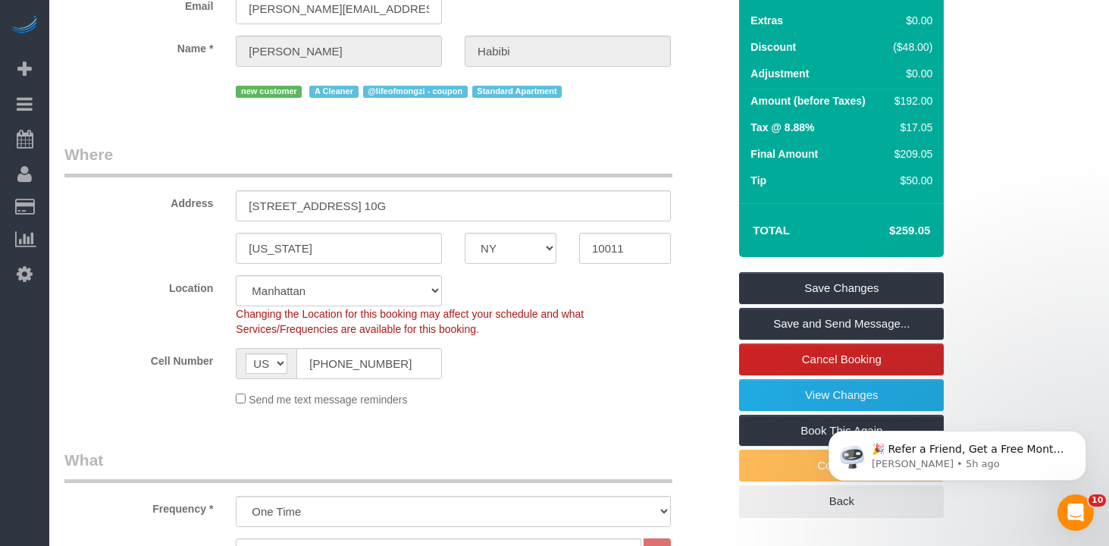
scroll to position [350, 0]
